Goal: Download file/media

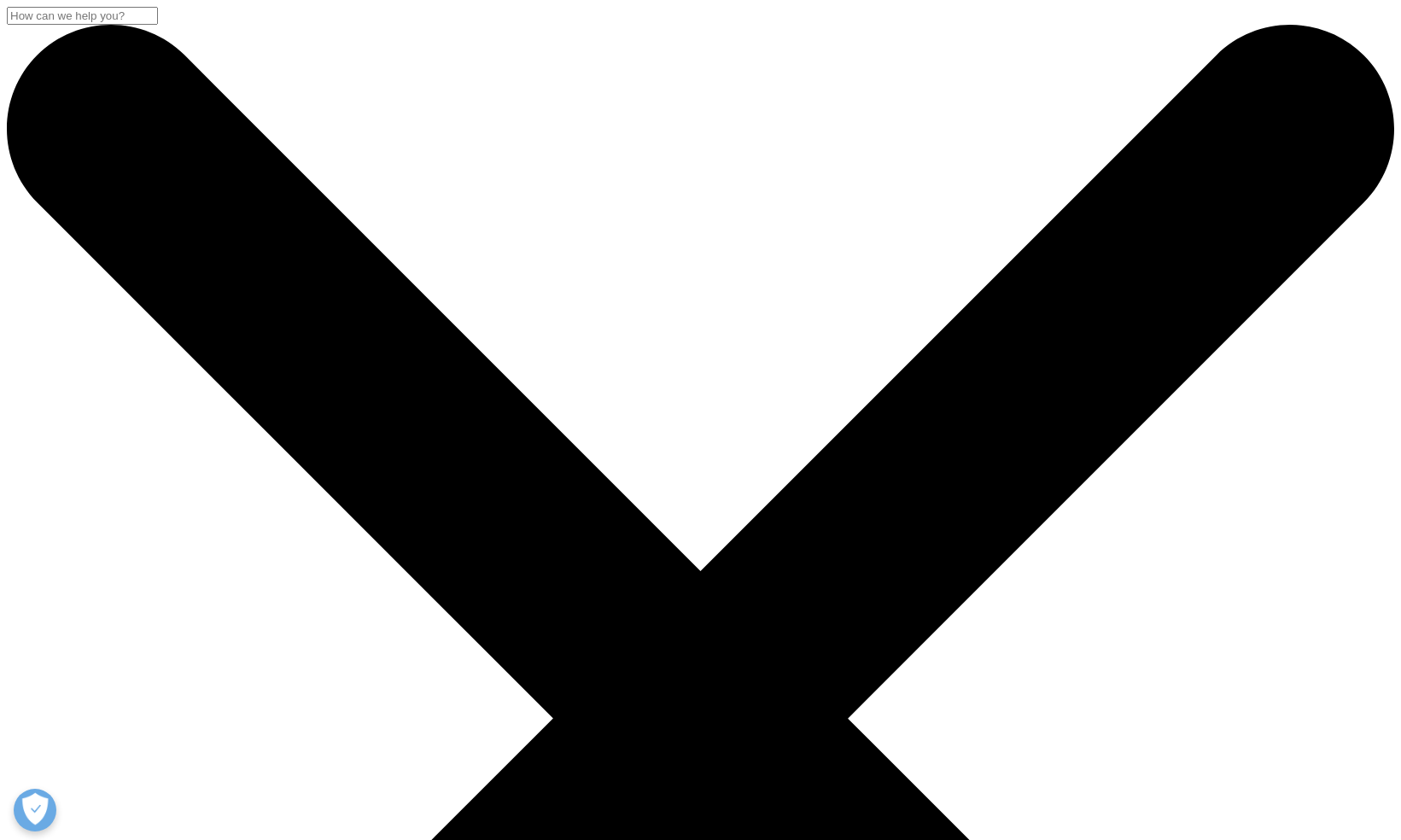
type input "William"
type input "Tam"
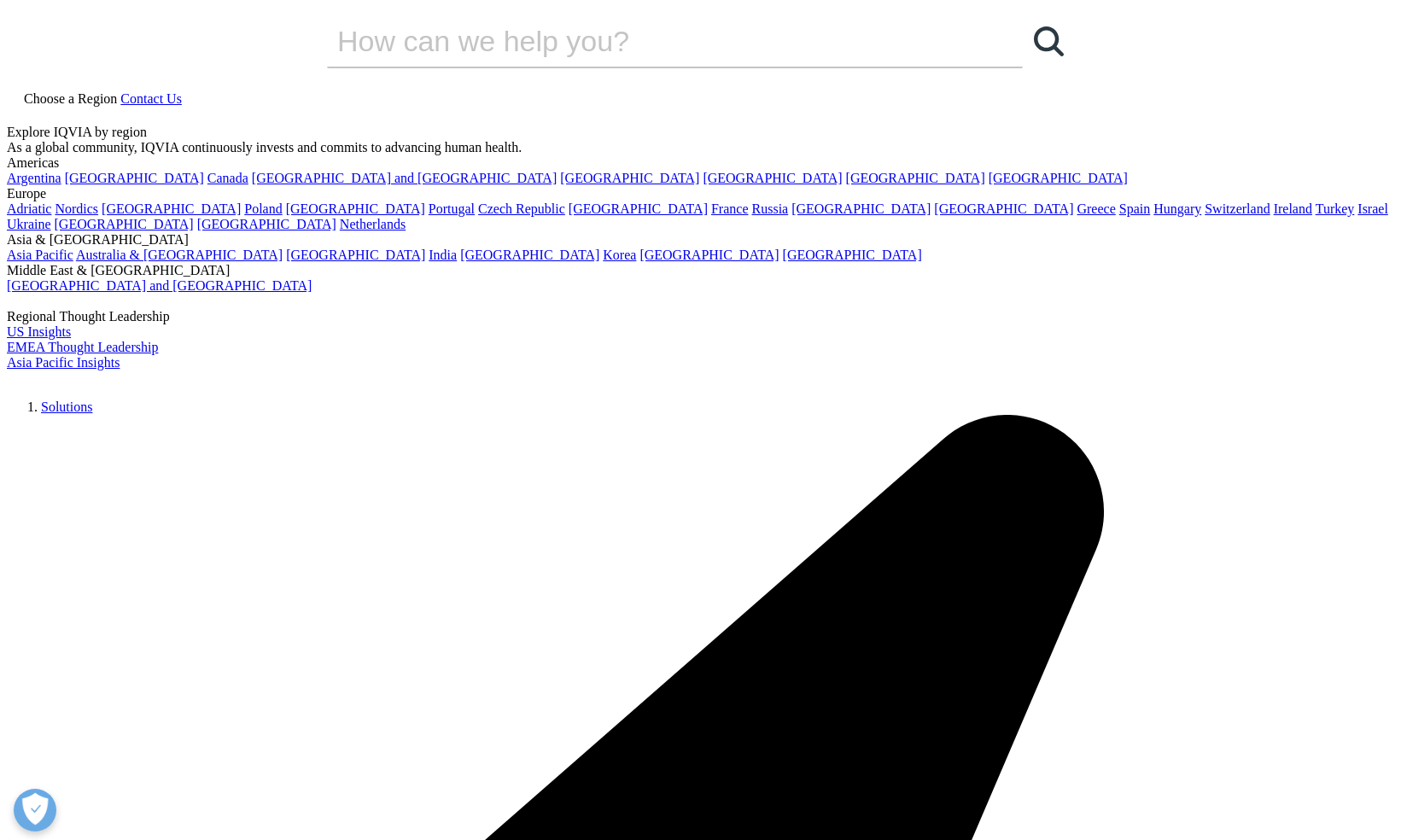
type input "william.tam@syneoshealth.com"
type input "SYNEOS HEALTH"
select select "[GEOGRAPHIC_DATA]"
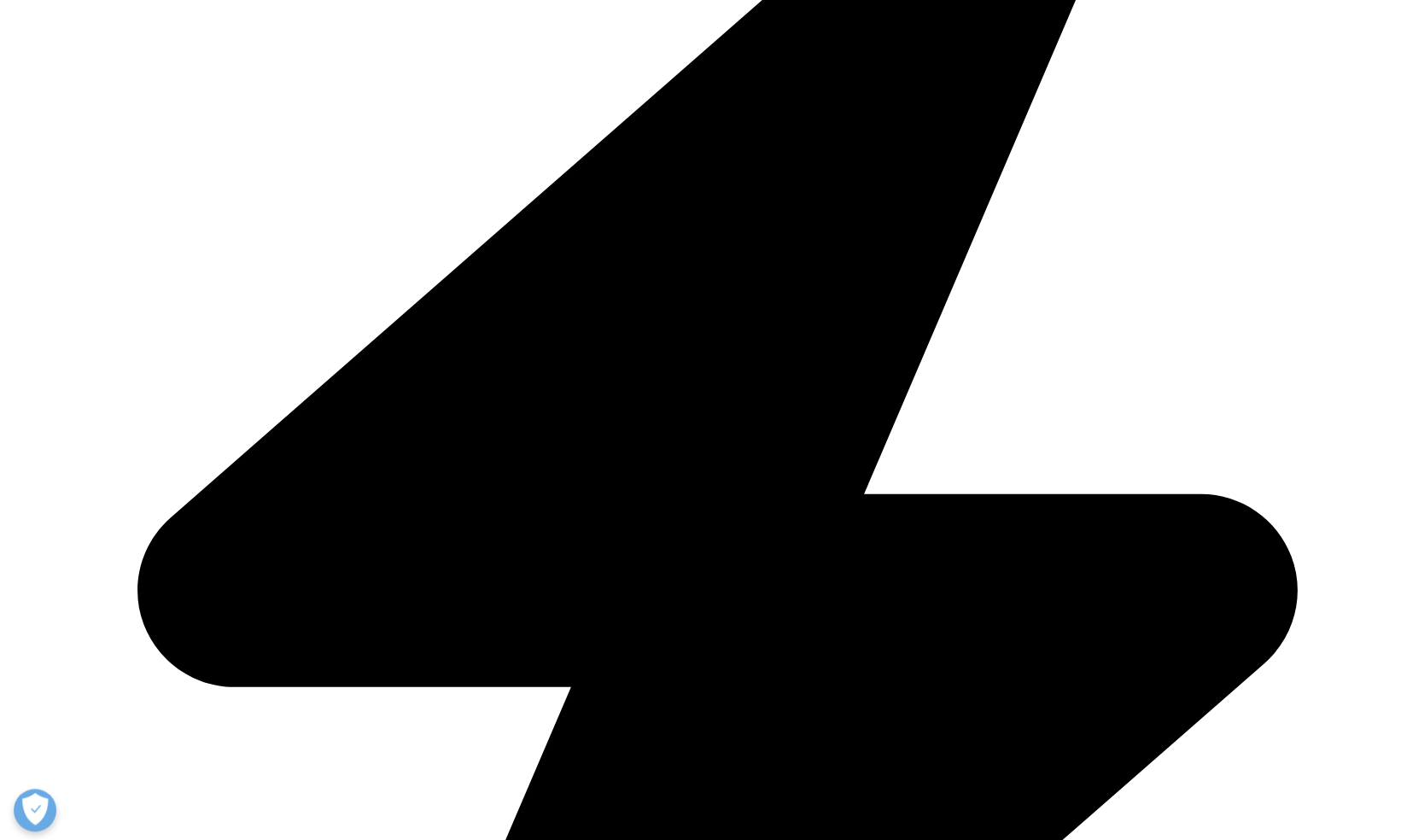
scroll to position [597, 0]
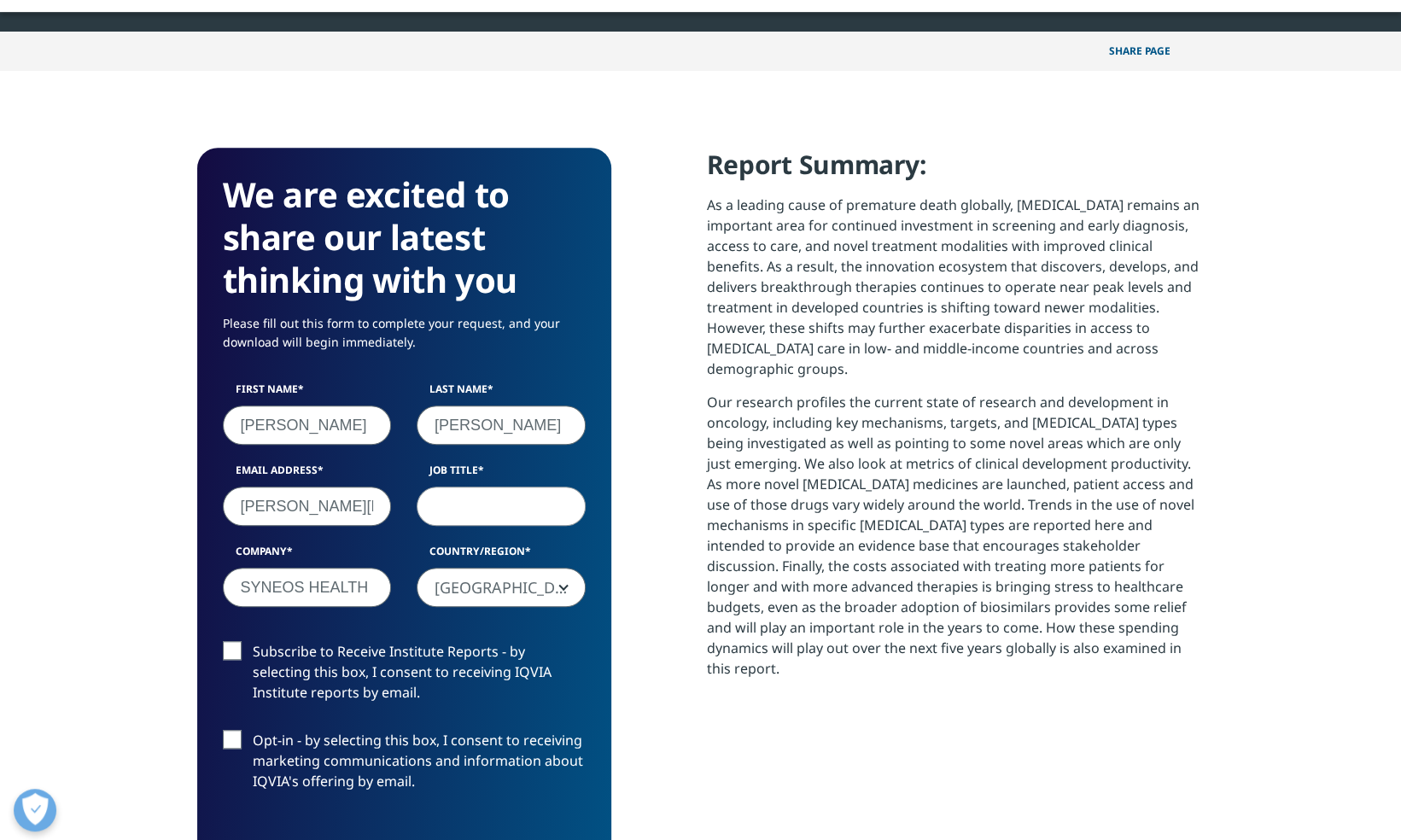
click at [498, 506] on input "Job Title" at bounding box center [501, 507] width 169 height 40
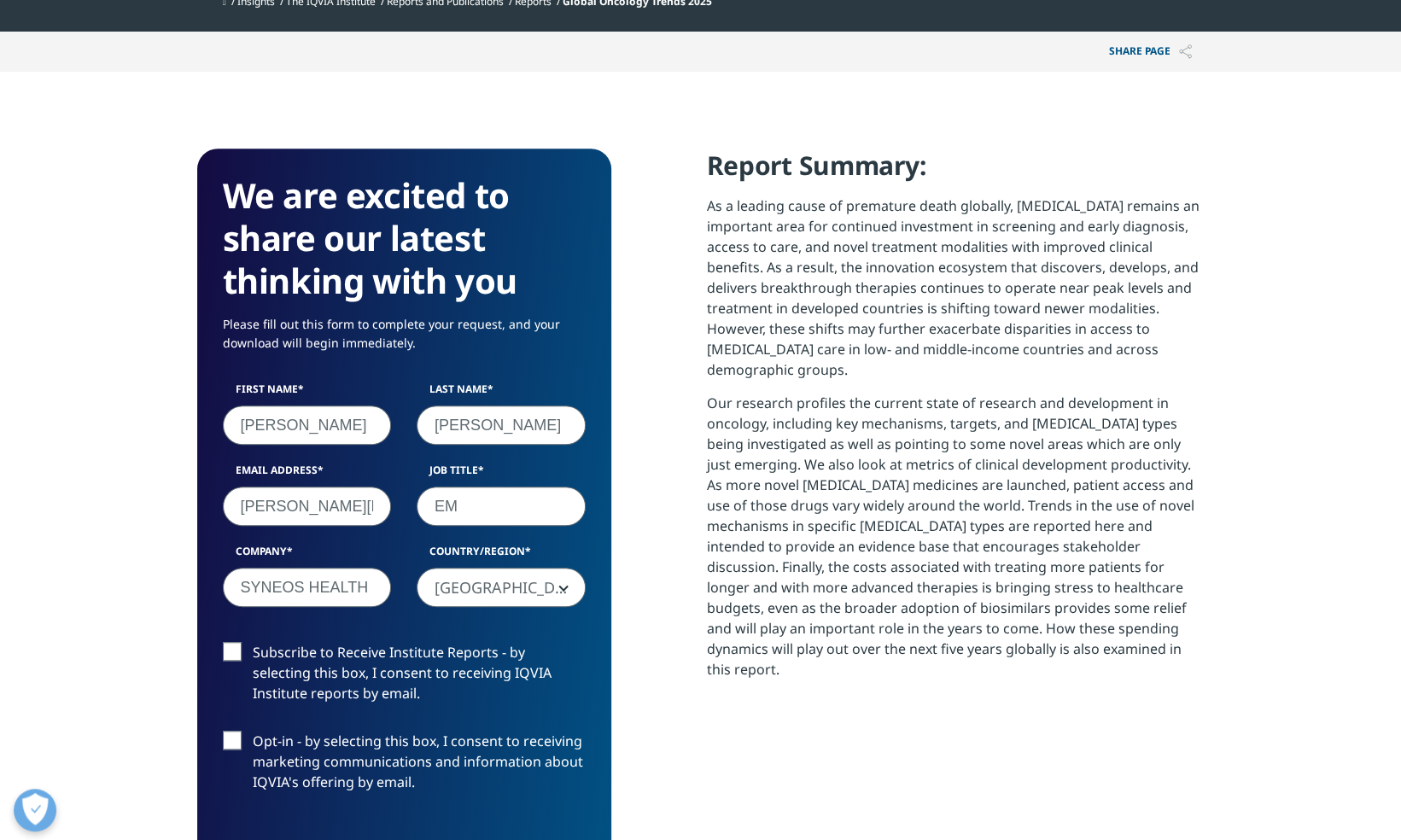
drag, startPoint x: 494, startPoint y: 507, endPoint x: 129, endPoint y: 516, distance: 365.1
click at [299, 488] on div "First Name William Last Name Tam Email Address william.tam@syneoshealth.com Job…" at bounding box center [405, 503] width 389 height 243
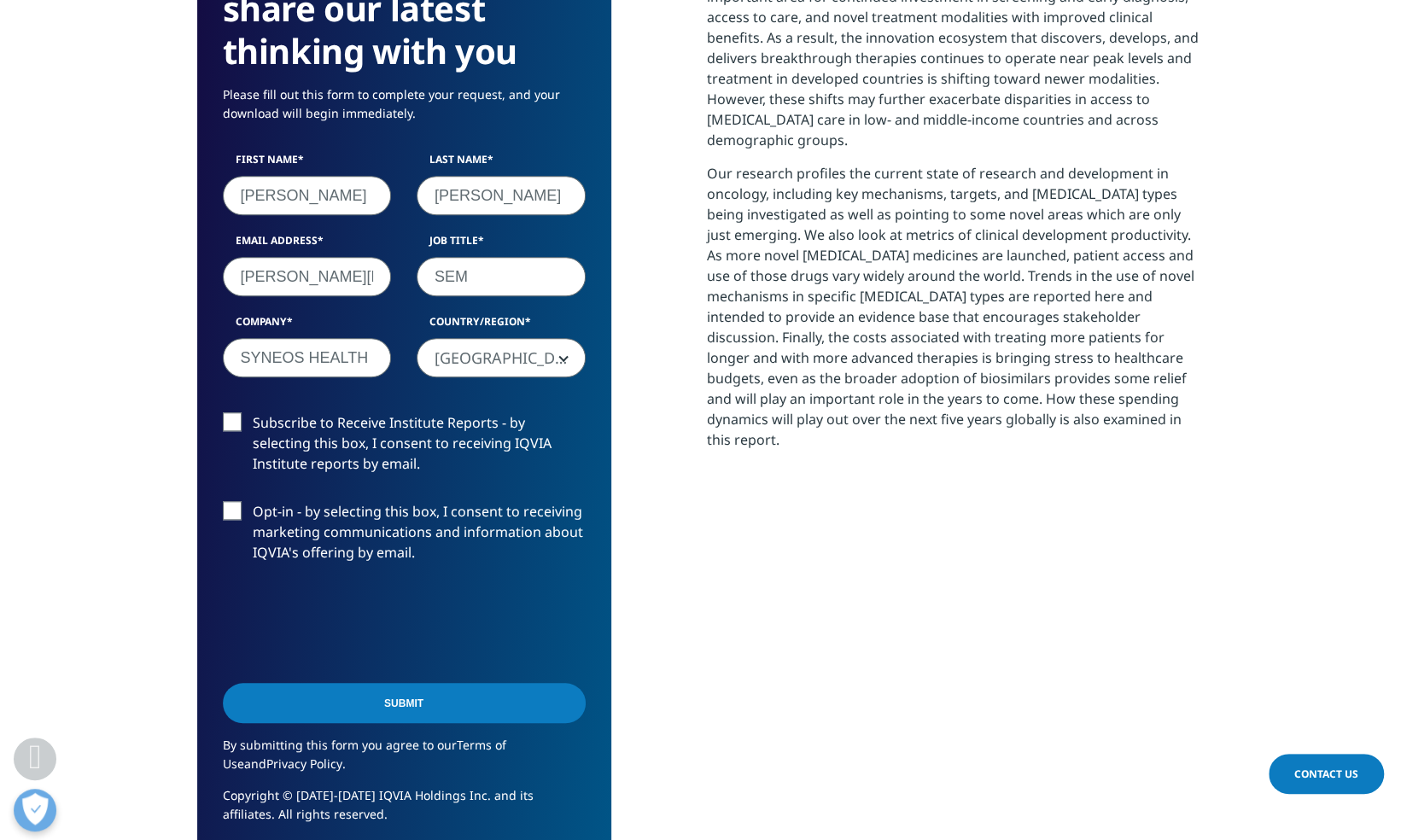
scroll to position [854, 0]
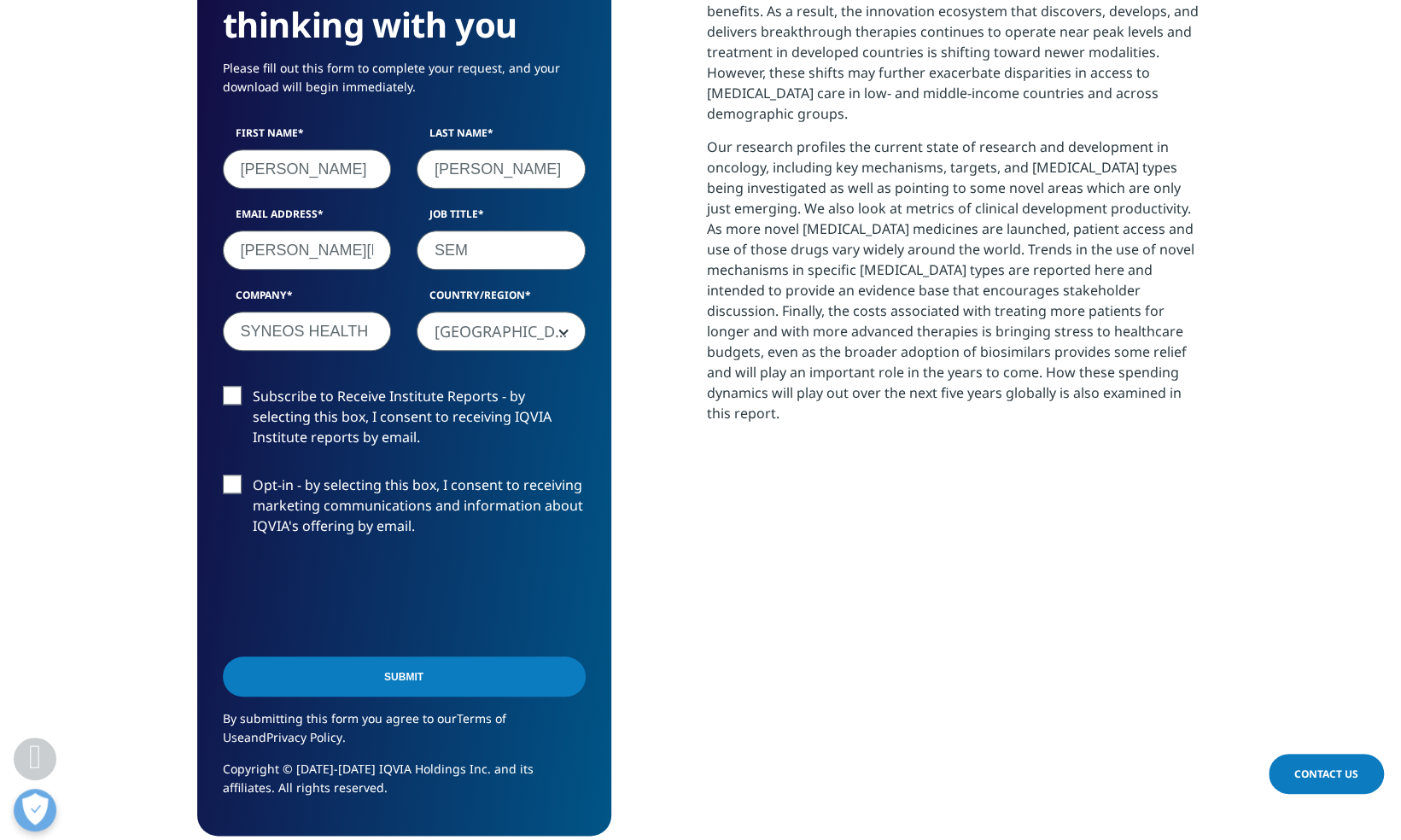
type input "SEM"
click at [237, 395] on label "Subscribe to Receive Institute Reports - by selecting this box, I consent to re…" at bounding box center [405, 420] width 363 height 70
click at [253, 386] on input "Subscribe to Receive Institute Reports - by selecting this box, I consent to re…" at bounding box center [253, 386] width 0 height 0
click at [454, 667] on input "Submit" at bounding box center [405, 676] width 363 height 40
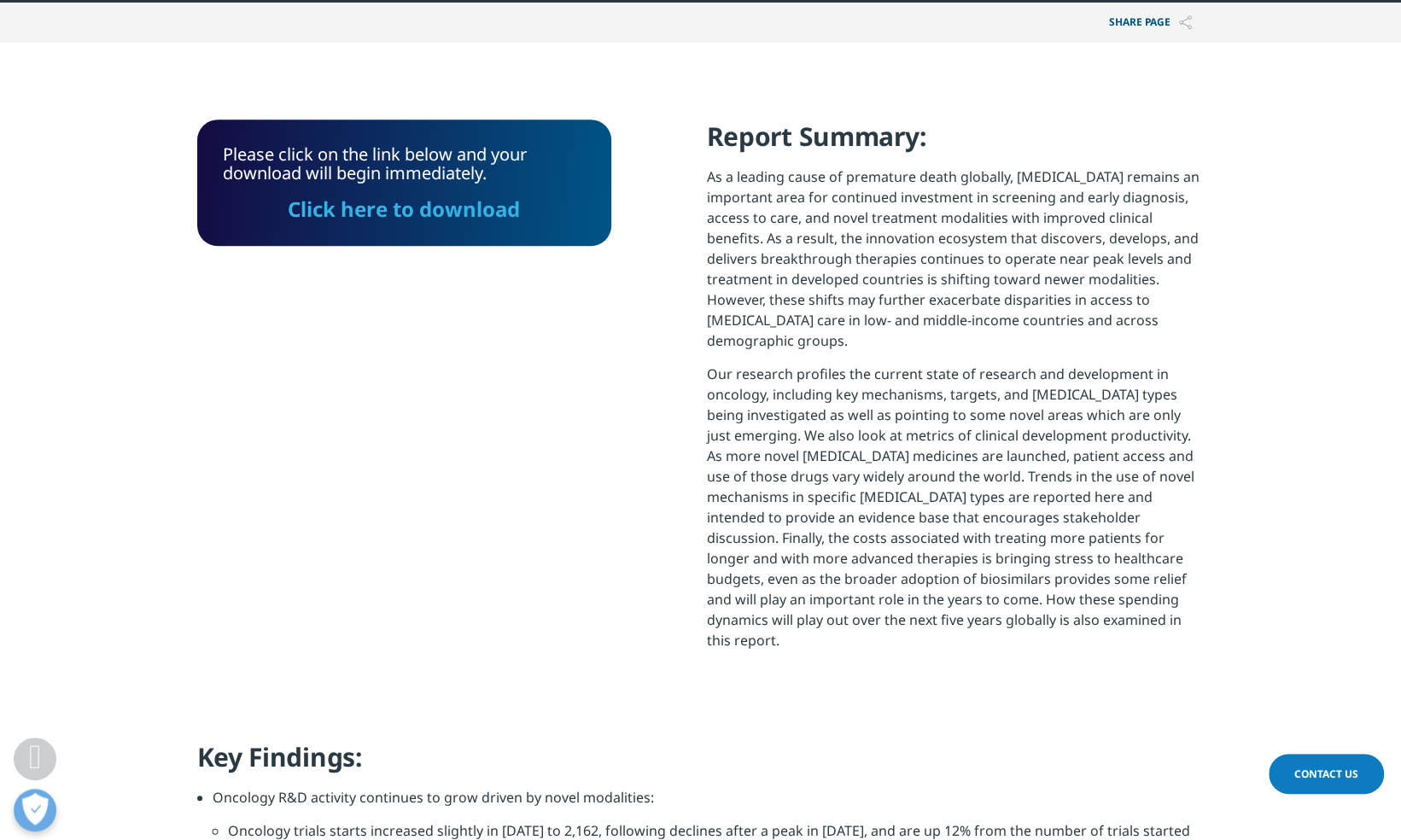
scroll to position [601, 0]
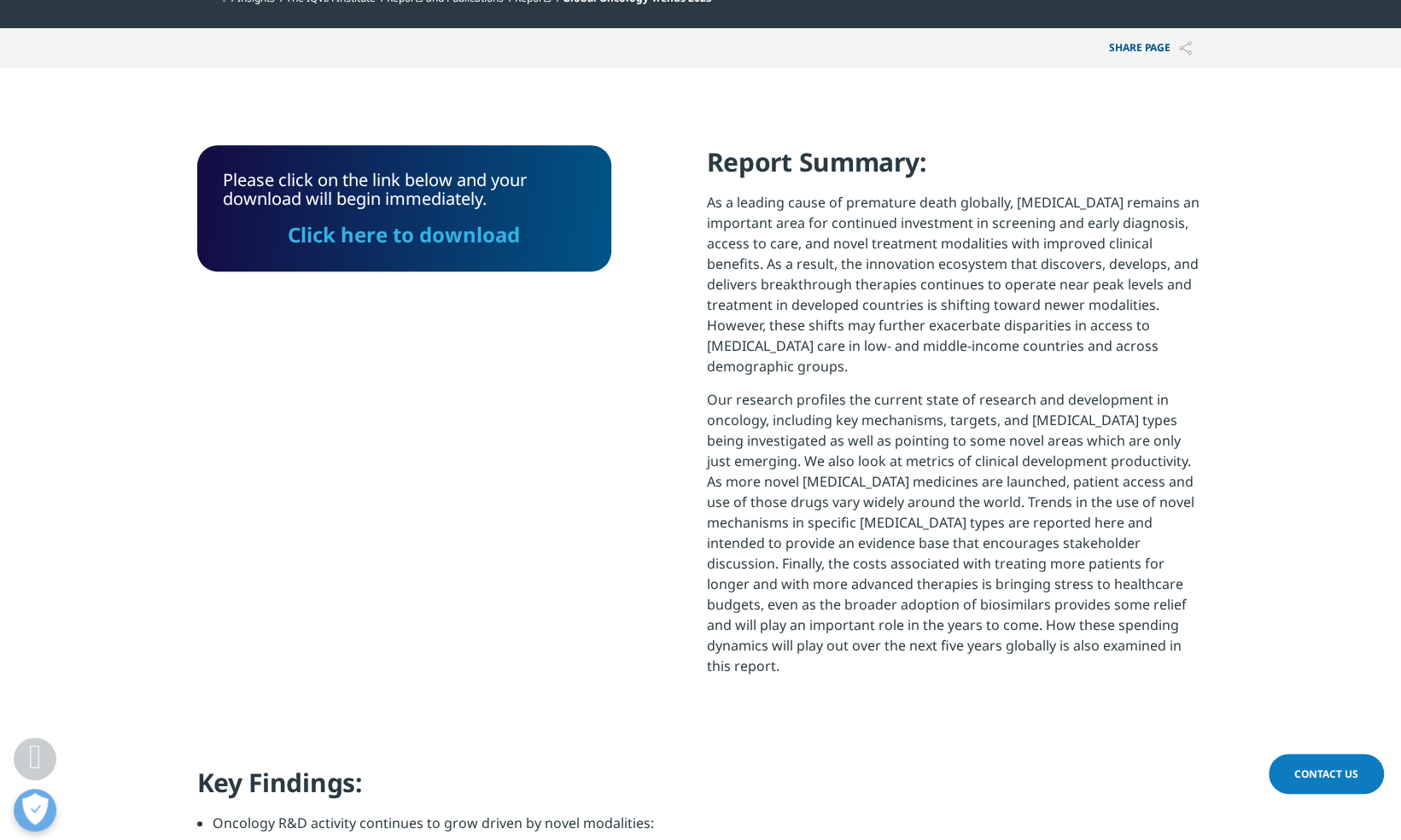
click at [456, 234] on link "Click here to download" at bounding box center [404, 234] width 232 height 28
